Goal: Navigation & Orientation: Find specific page/section

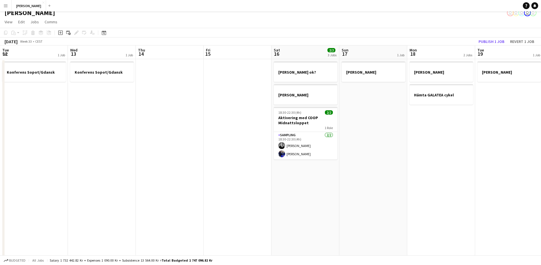
scroll to position [0, 227]
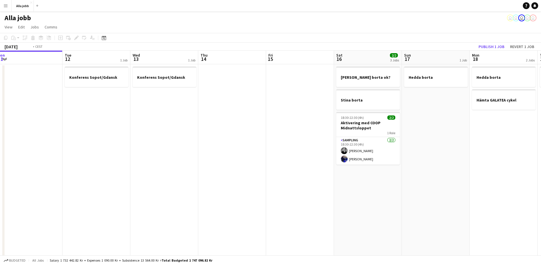
drag, startPoint x: 162, startPoint y: 175, endPoint x: 135, endPoint y: 174, distance: 27.0
click at [128, 173] on app-calendar-viewport "Fri 8 9/9 8 Jobs Sat 9 9/9 6 Jobs Sun 10 2/2 2 Jobs Mon 11 Tue 12 1 Job Wed 13 …" at bounding box center [270, 229] width 541 height 357
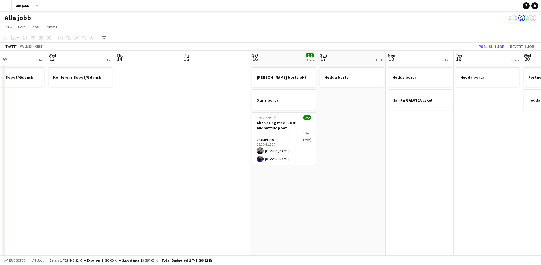
scroll to position [0, 226]
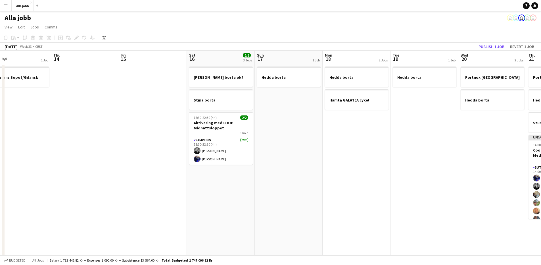
drag, startPoint x: 197, startPoint y: 195, endPoint x: 131, endPoint y: 189, distance: 66.4
click at [131, 189] on app-calendar-viewport "Sun 10 2/2 2 Jobs Mon 11 Tue 12 1 Job Wed 13 1 Job Thu 14 Fri 15 Sat 16 2/2 3 J…" at bounding box center [270, 229] width 541 height 357
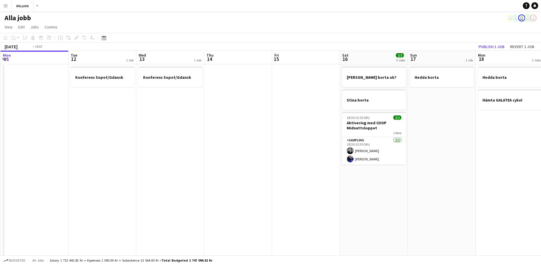
drag, startPoint x: 185, startPoint y: 177, endPoint x: 341, endPoint y: 197, distance: 157.2
click at [339, 195] on app-calendar-viewport "Sat 9 9/9 6 Jobs Sun 10 2/2 2 Jobs Mon 11 Tue 12 1 Job Wed 13 1 Job Thu 14 Fri …" at bounding box center [270, 229] width 541 height 357
click at [339, 232] on app-date-cell at bounding box center [307, 235] width 68 height 343
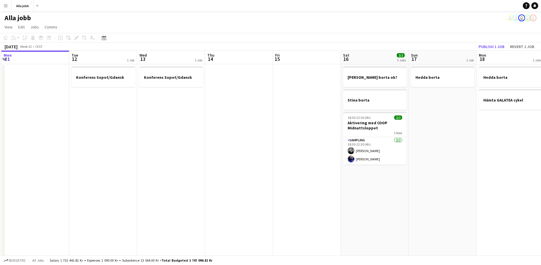
drag, startPoint x: 339, startPoint y: 229, endPoint x: 345, endPoint y: 227, distance: 5.7
click at [340, 229] on app-date-cell at bounding box center [307, 235] width 68 height 343
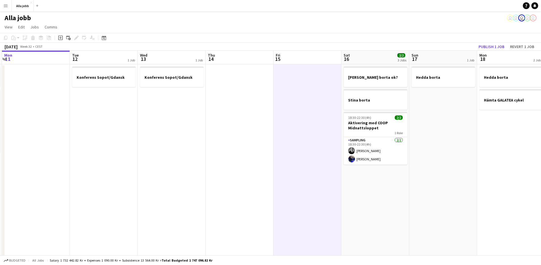
click at [361, 225] on app-date-cell "Hedda borta ok? Stina borta 18:30-22:30 (4h) 2/2 Aktivering med COOP Midnattslo…" at bounding box center [375, 235] width 68 height 343
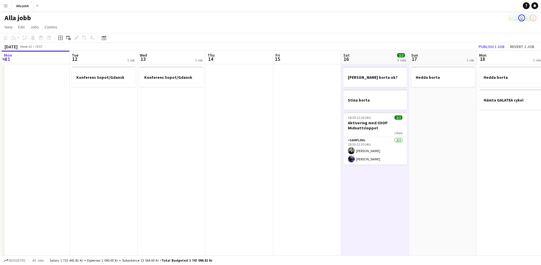
scroll to position [0, 161]
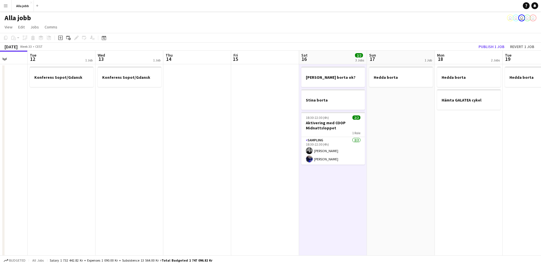
drag, startPoint x: 309, startPoint y: 210, endPoint x: 195, endPoint y: 165, distance: 122.4
click at [197, 167] on app-calendar-viewport "Sat 9 9/9 6 Jobs Sun 10 2/2 2 Jobs Mon 11 Tue 12 1 Job Wed 13 1 Job Thu 14 Fri …" at bounding box center [270, 229] width 541 height 357
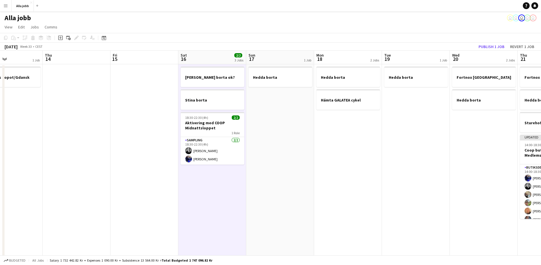
drag, startPoint x: 402, startPoint y: 156, endPoint x: 401, endPoint y: 153, distance: 3.2
click at [402, 156] on app-date-cell "[PERSON_NAME]" at bounding box center [416, 235] width 68 height 343
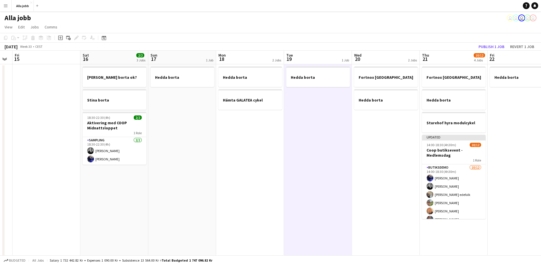
drag, startPoint x: 353, startPoint y: 178, endPoint x: 276, endPoint y: 168, distance: 77.6
click at [274, 168] on app-calendar-viewport "Mon 11 Tue 12 1 Job Wed 13 1 Job Thu 14 Fri 15 Sat 16 2/2 3 Jobs Sun 17 1 Job M…" at bounding box center [270, 229] width 541 height 357
click at [285, 167] on app-date-cell "[PERSON_NAME]" at bounding box center [318, 235] width 68 height 343
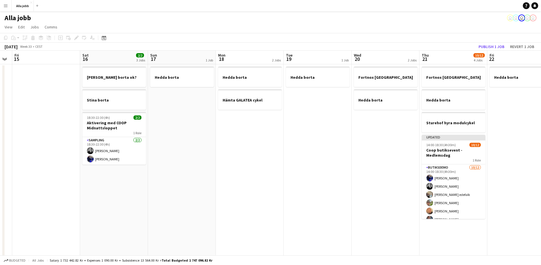
click at [248, 163] on app-date-cell "Hedda borta Hämta GALATEA cykel" at bounding box center [250, 235] width 68 height 343
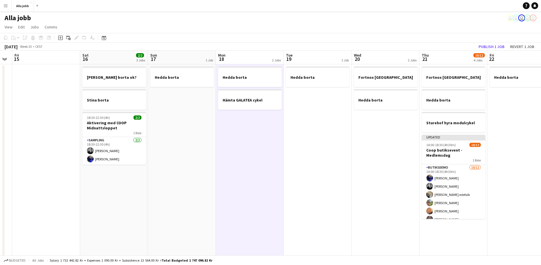
scroll to position [0, 260]
click at [295, 177] on app-date-cell "[PERSON_NAME]" at bounding box center [317, 235] width 68 height 343
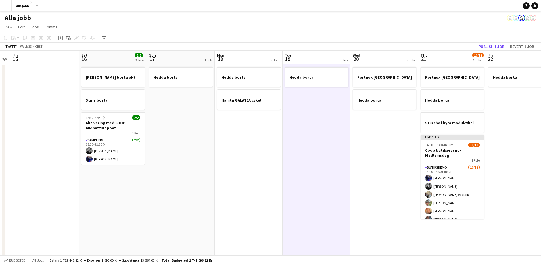
click at [359, 177] on app-date-cell "Fortnox Linköping Hedda borta" at bounding box center [384, 235] width 68 height 343
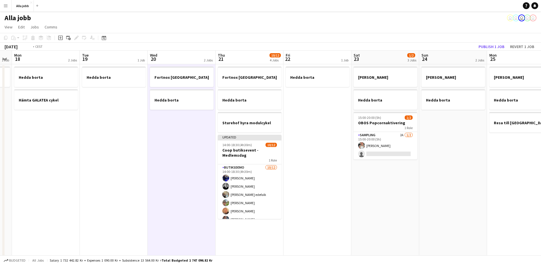
drag, startPoint x: 274, startPoint y: 174, endPoint x: 129, endPoint y: 184, distance: 144.9
click at [129, 184] on app-calendar-viewport "Fri 15 Sat 16 2/2 3 Jobs Sun 17 1 Job Mon 18 2 Jobs Tue 19 1 Job Wed 20 2 Jobs …" at bounding box center [270, 229] width 541 height 357
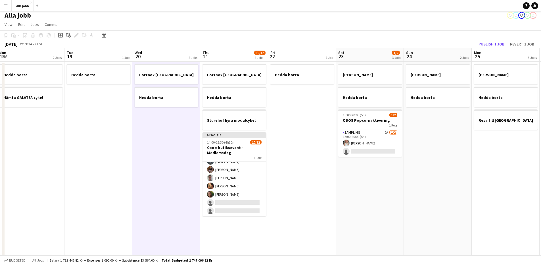
scroll to position [0, 0]
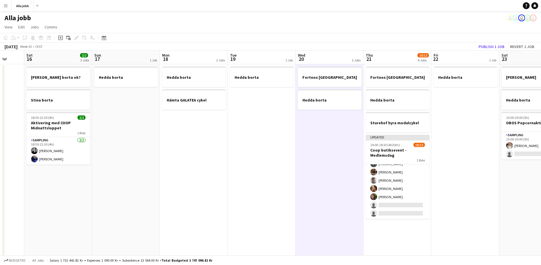
drag, startPoint x: 122, startPoint y: 187, endPoint x: 338, endPoint y: 218, distance: 218.0
click at [340, 218] on app-calendar-viewport "Wed 13 1 Job Thu 14 Fri 15 Sat 16 2/2 3 Jobs Sun 17 1 Job Mon 18 2 Jobs Tue 19 …" at bounding box center [270, 229] width 541 height 357
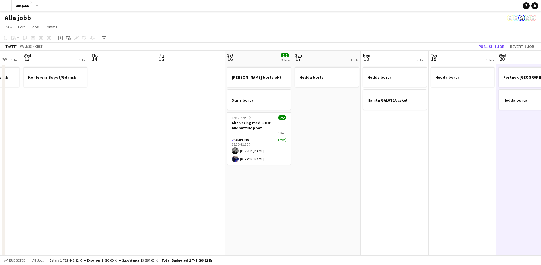
drag, startPoint x: 237, startPoint y: 190, endPoint x: 390, endPoint y: 195, distance: 152.9
click at [392, 195] on app-calendar-viewport "Mon 11 Tue 12 1 Job Wed 13 1 Job Thu 14 Fri 15 Sat 16 2/2 3 Jobs Sun 17 1 Job M…" at bounding box center [270, 229] width 541 height 357
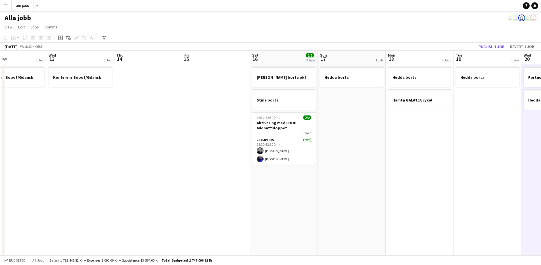
click at [195, 167] on app-date-cell at bounding box center [216, 235] width 68 height 343
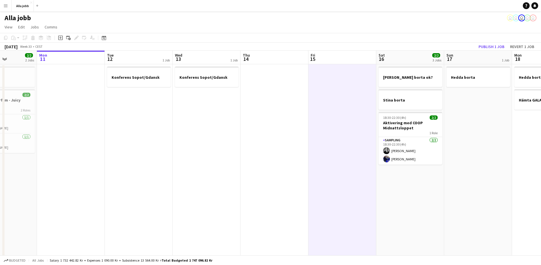
drag, startPoint x: 171, startPoint y: 151, endPoint x: 412, endPoint y: 201, distance: 246.7
click at [421, 201] on app-calendar-viewport "Fri 8 9/9 8 Jobs Sat 9 9/9 6 Jobs Sun 10 2/2 2 Jobs Mon 11 Tue 12 1 Job Wed 13 …" at bounding box center [270, 229] width 541 height 357
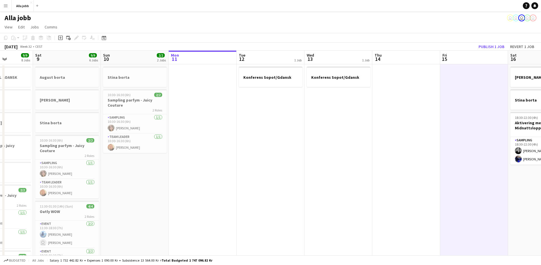
click at [319, 180] on app-date-cell "Konferens Sopot/Gdansk" at bounding box center [338, 235] width 68 height 343
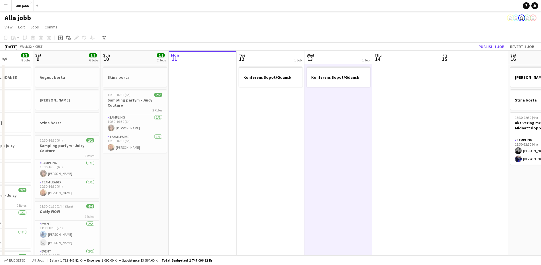
click at [251, 173] on app-date-cell "Konferens Sopot/Gdansk" at bounding box center [271, 235] width 68 height 343
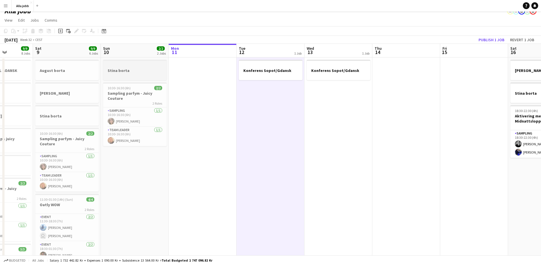
scroll to position [7, 0]
